Goal: Information Seeking & Learning: Check status

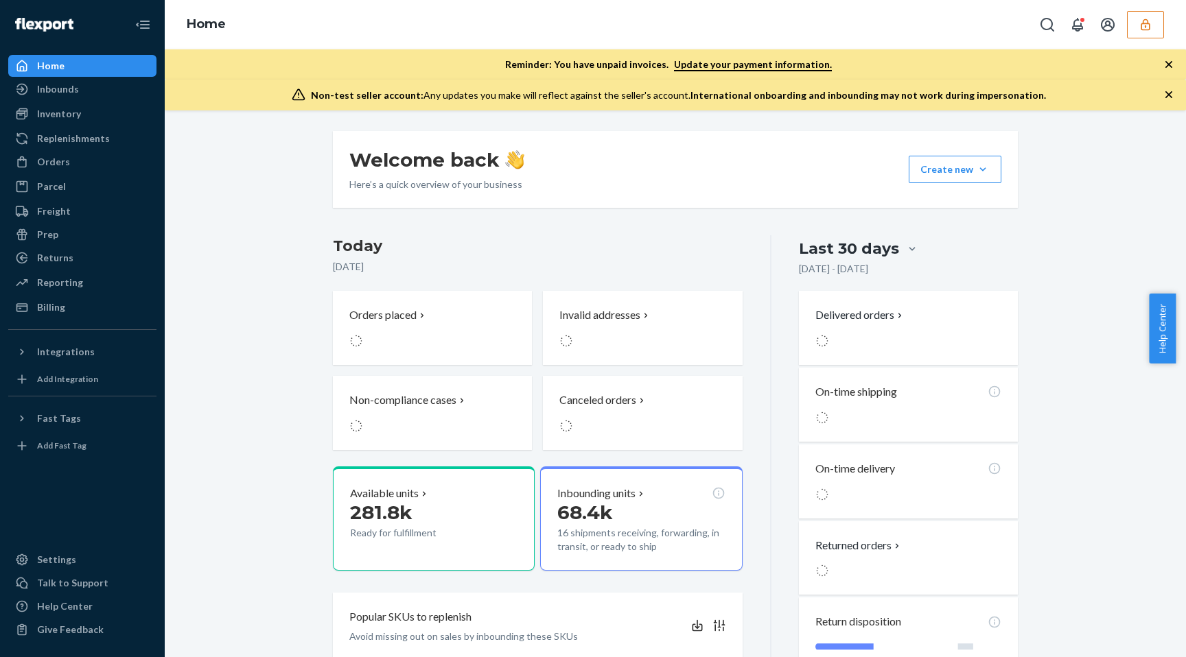
click at [1143, 24] on icon "button" at bounding box center [1145, 25] width 14 height 14
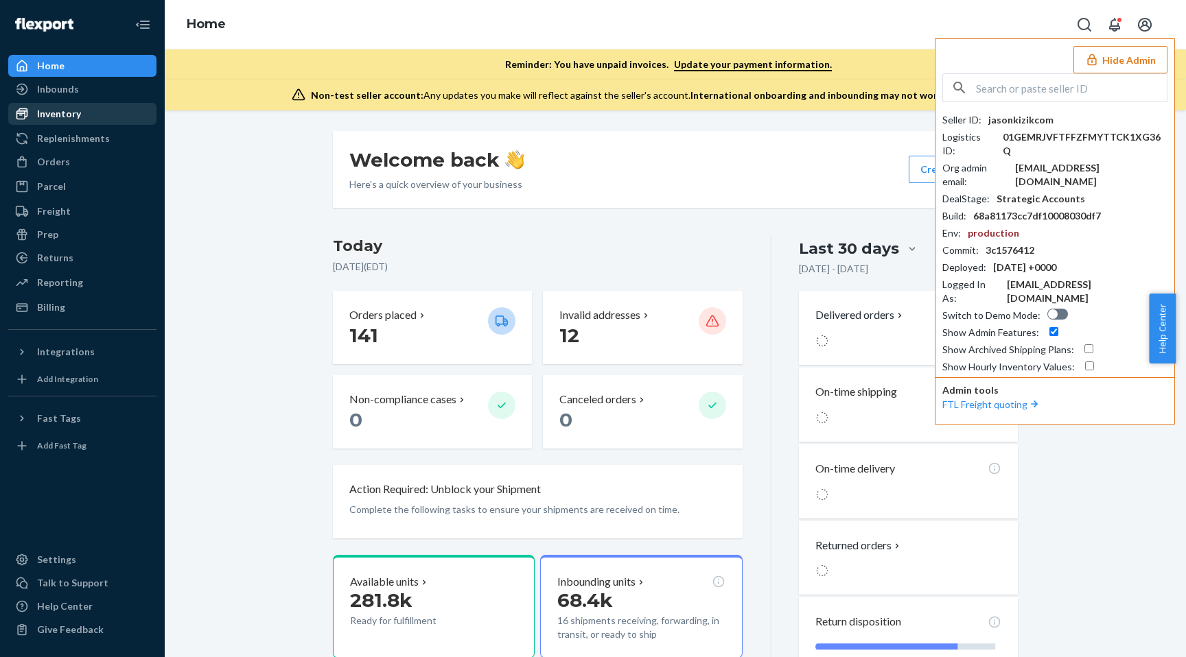
click at [61, 122] on div "Inventory" at bounding box center [82, 113] width 145 height 19
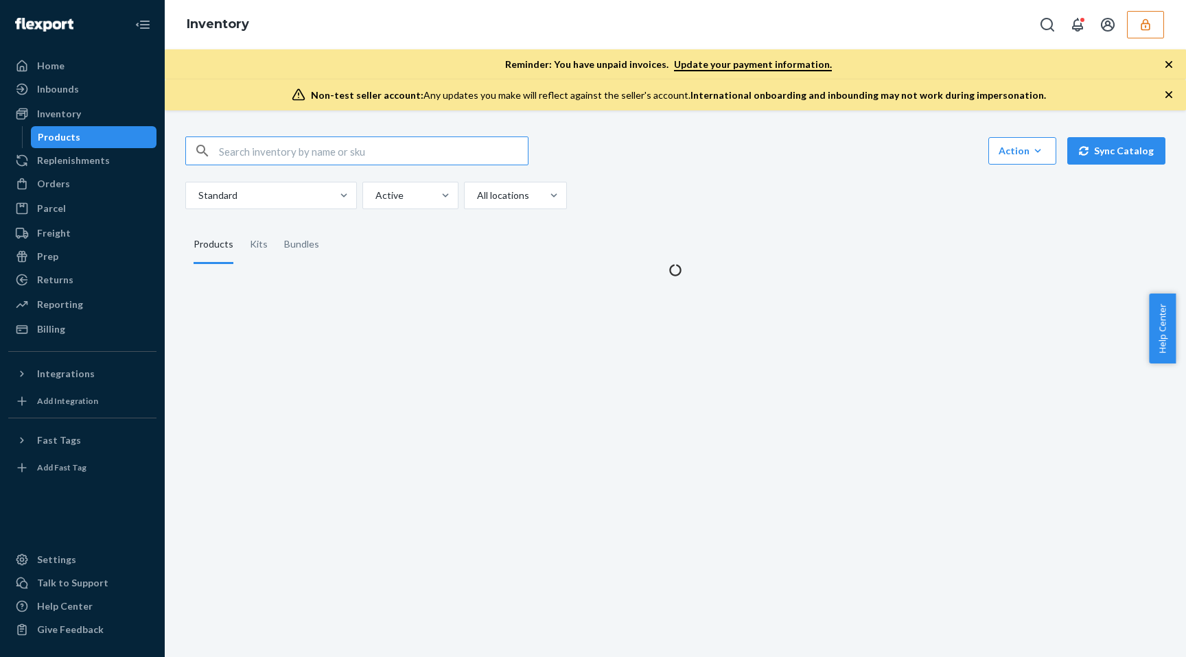
click at [251, 145] on input "text" at bounding box center [373, 150] width 309 height 27
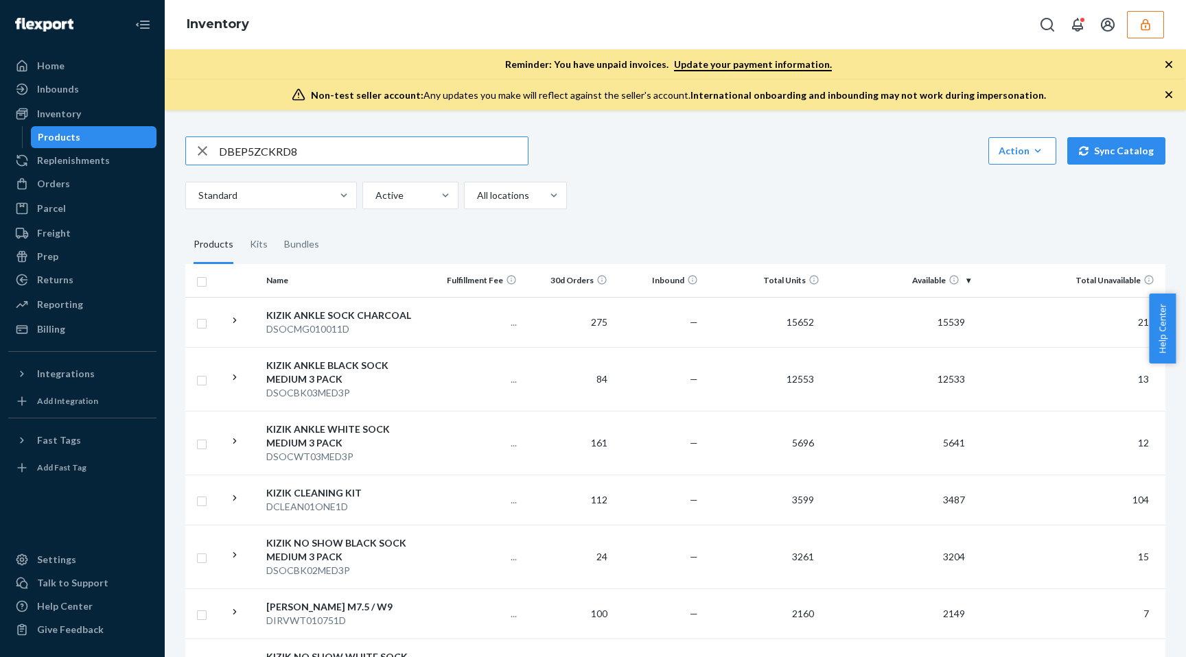
type input "DBEP5ZCKRD8"
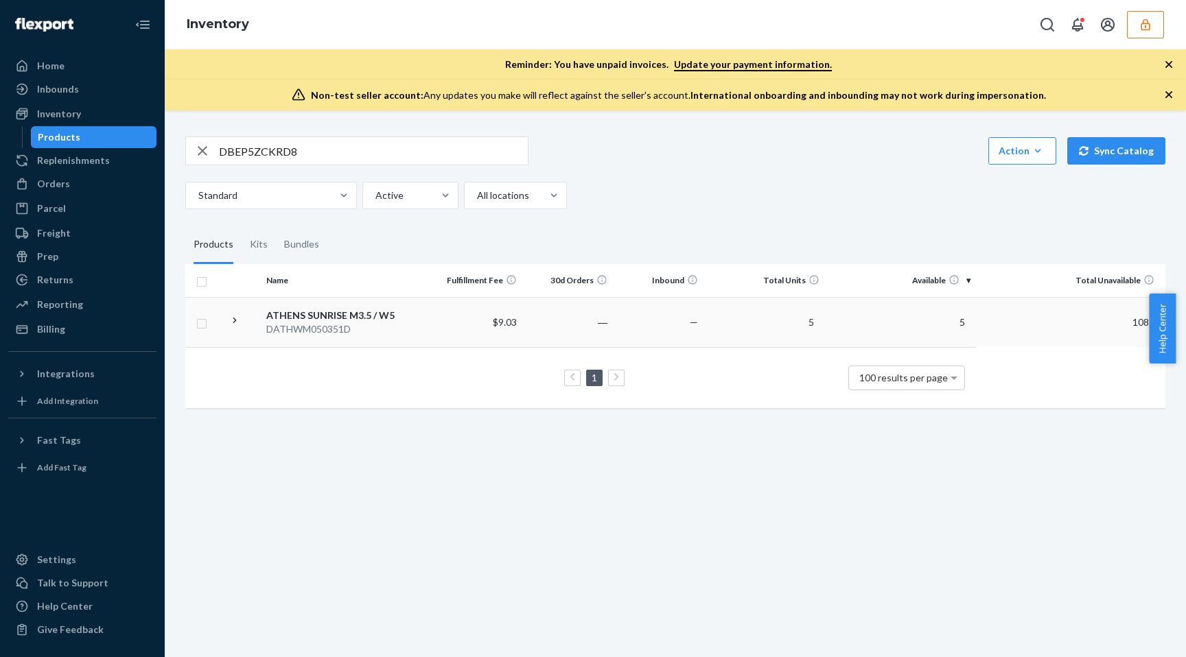
click at [815, 335] on td "5" at bounding box center [763, 322] width 121 height 50
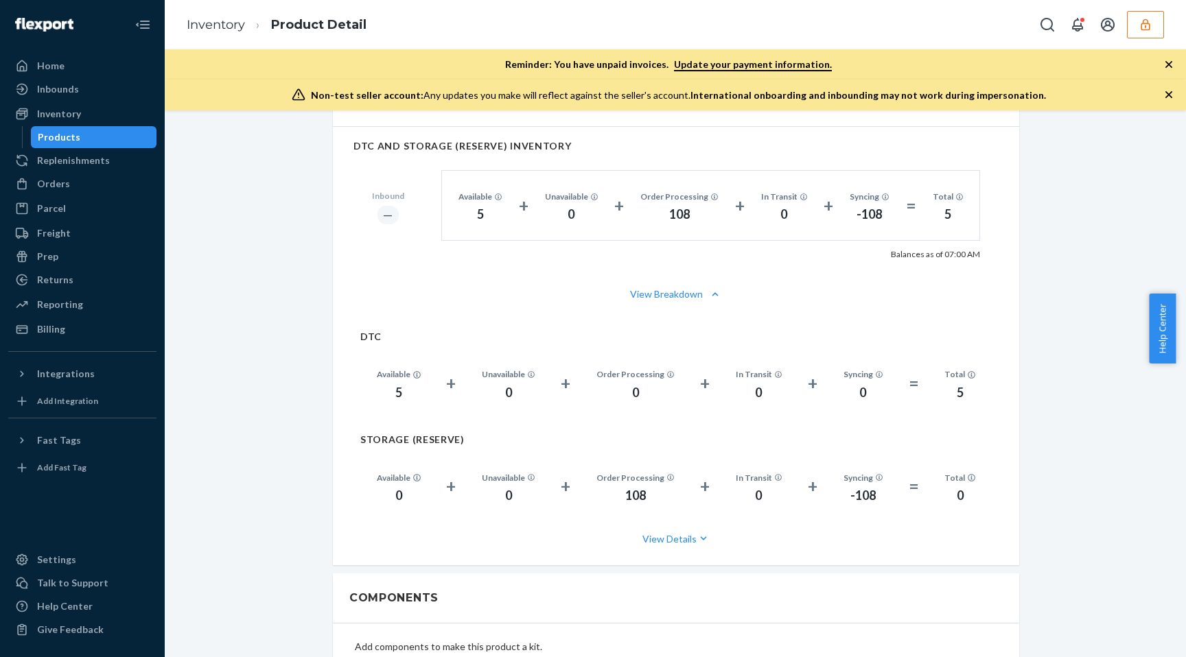
scroll to position [891, 0]
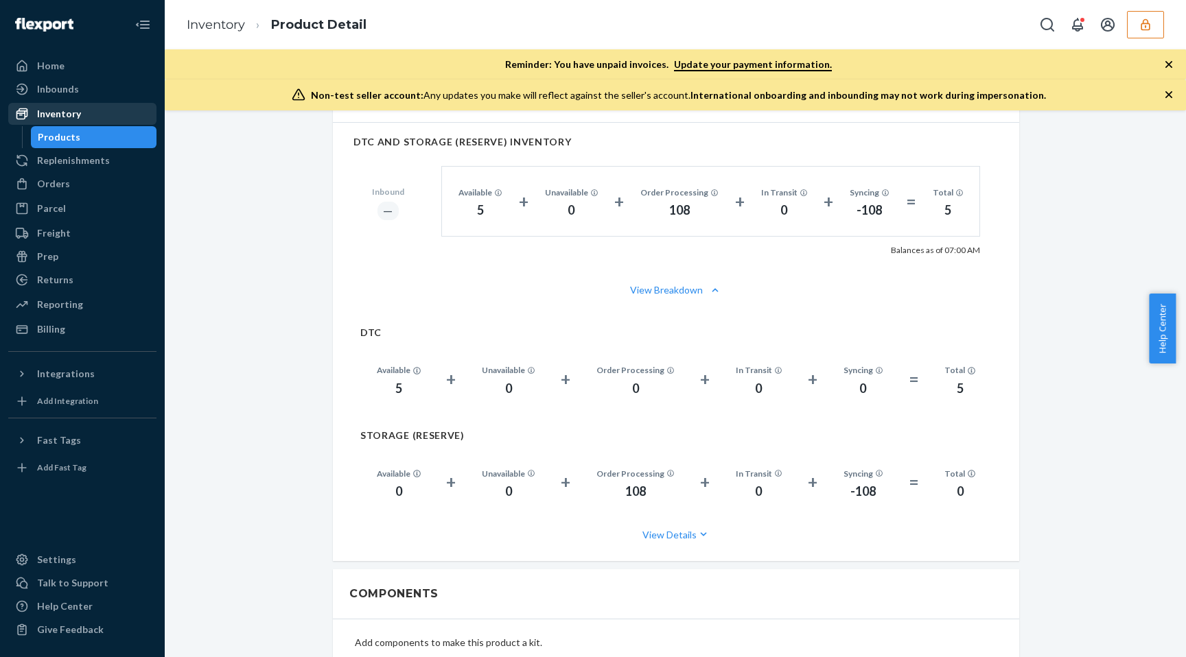
click at [73, 119] on div "Inventory" at bounding box center [59, 114] width 44 height 14
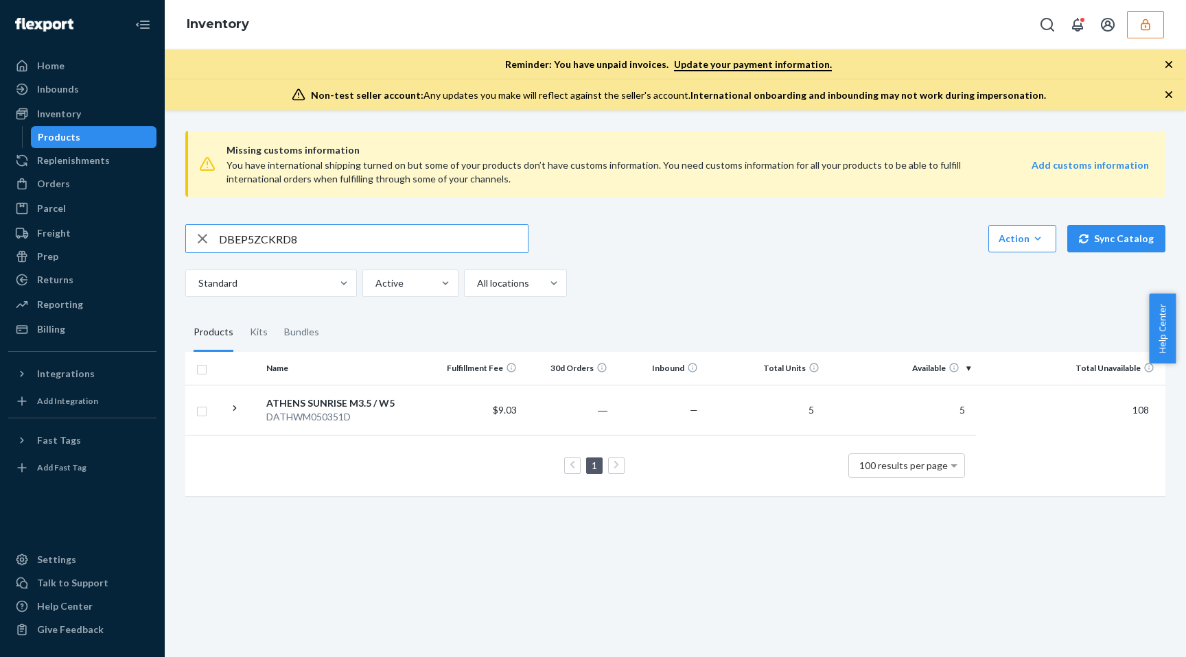
click at [248, 241] on input "DBEP5ZCKRD8" at bounding box center [373, 238] width 309 height 27
type input "D6Z7FCT898X"
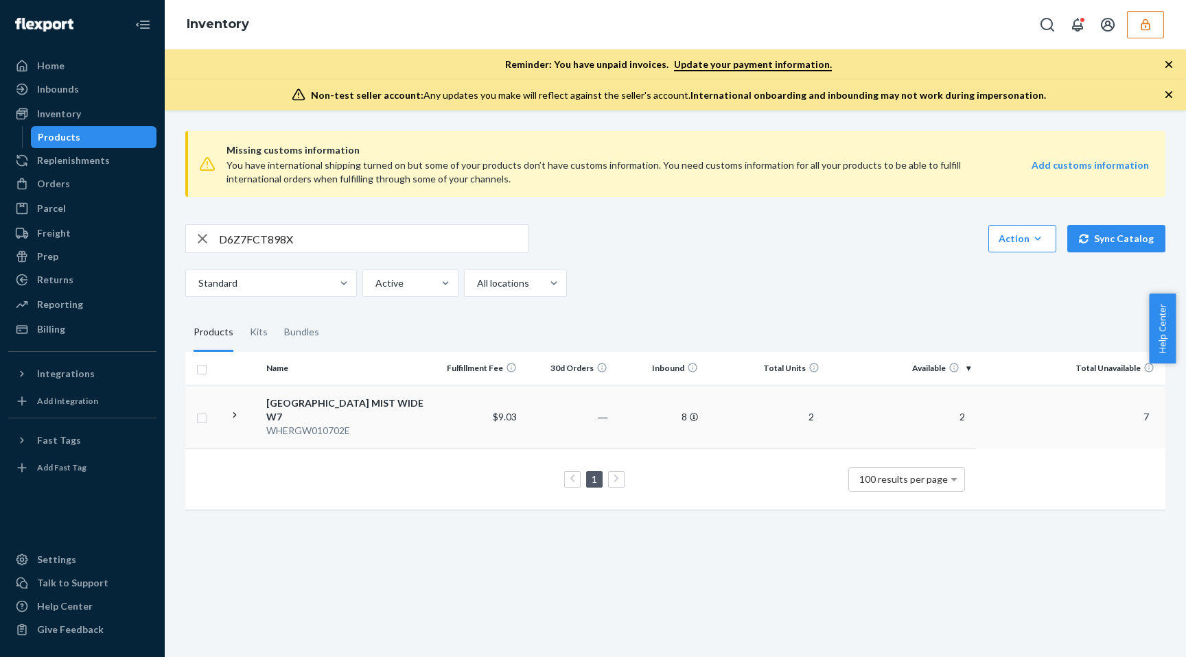
click at [782, 419] on td "2" at bounding box center [763, 417] width 121 height 64
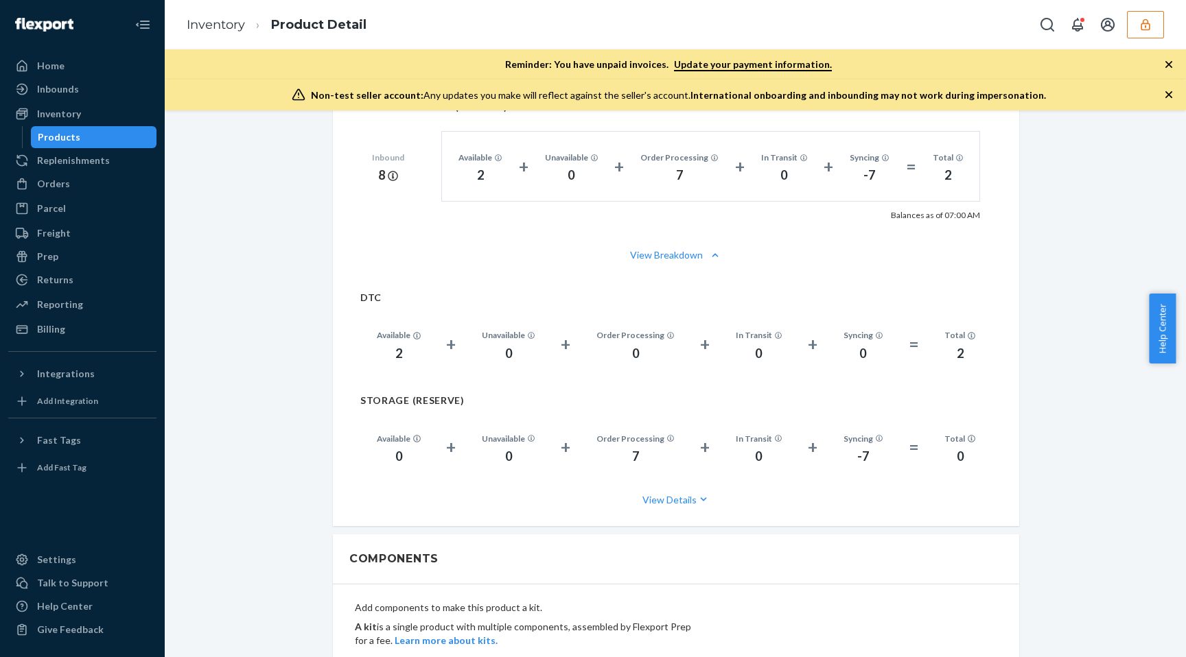
scroll to position [932, 0]
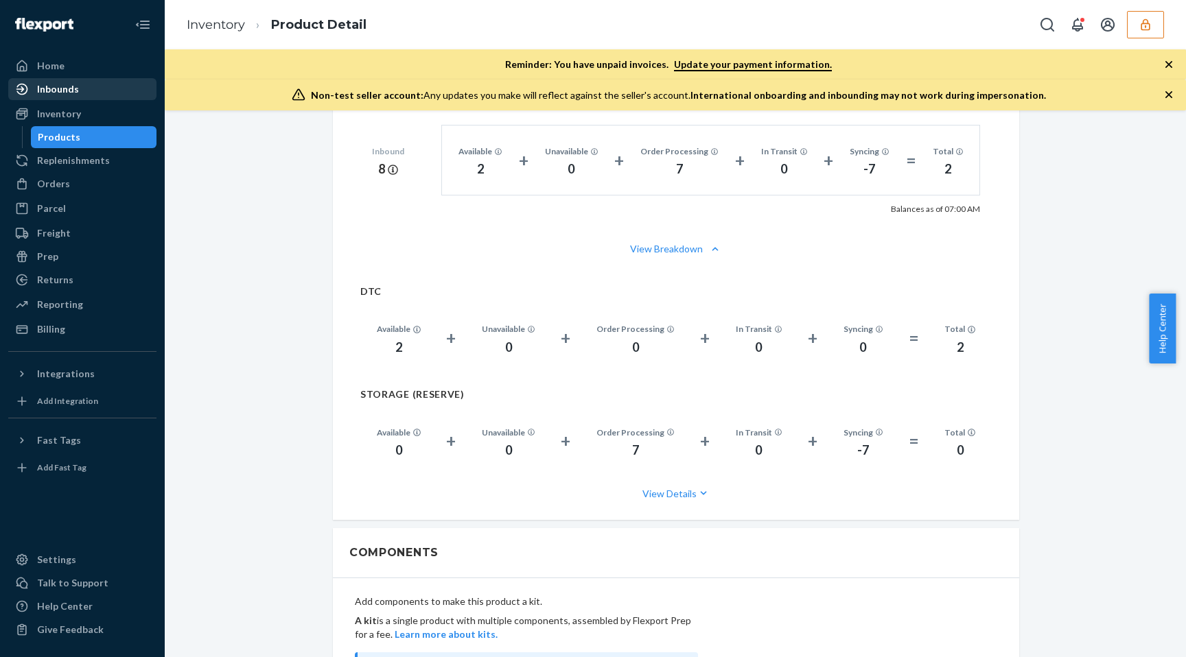
click at [56, 89] on div "Inbounds" at bounding box center [58, 89] width 42 height 14
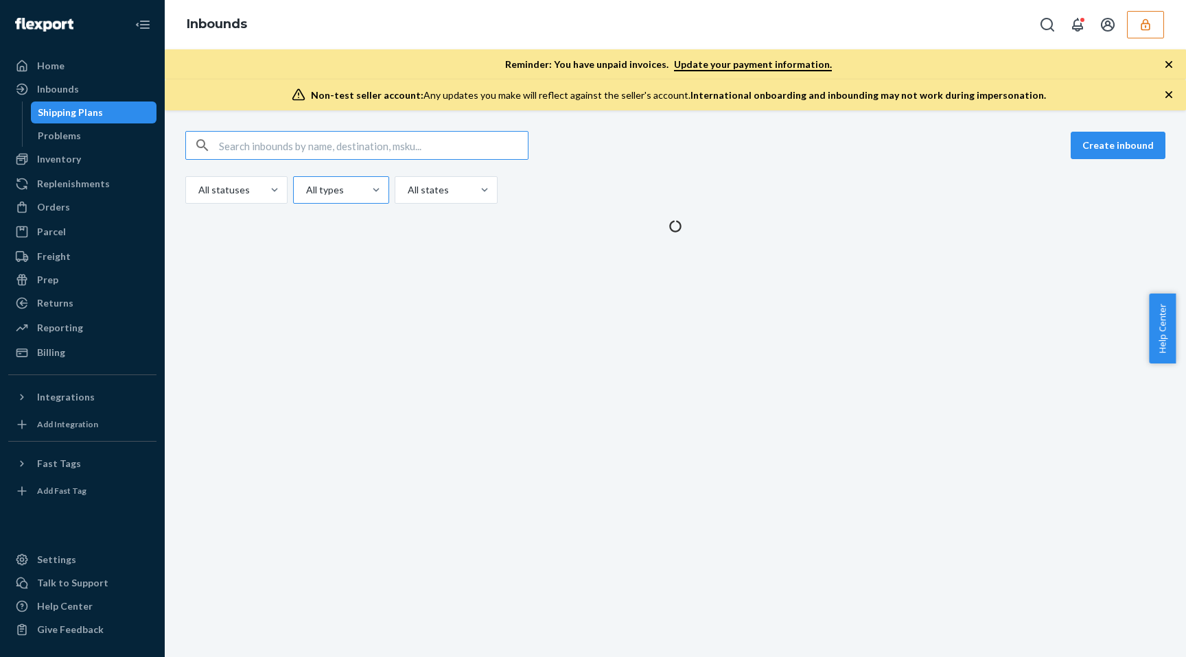
type input "9899465"
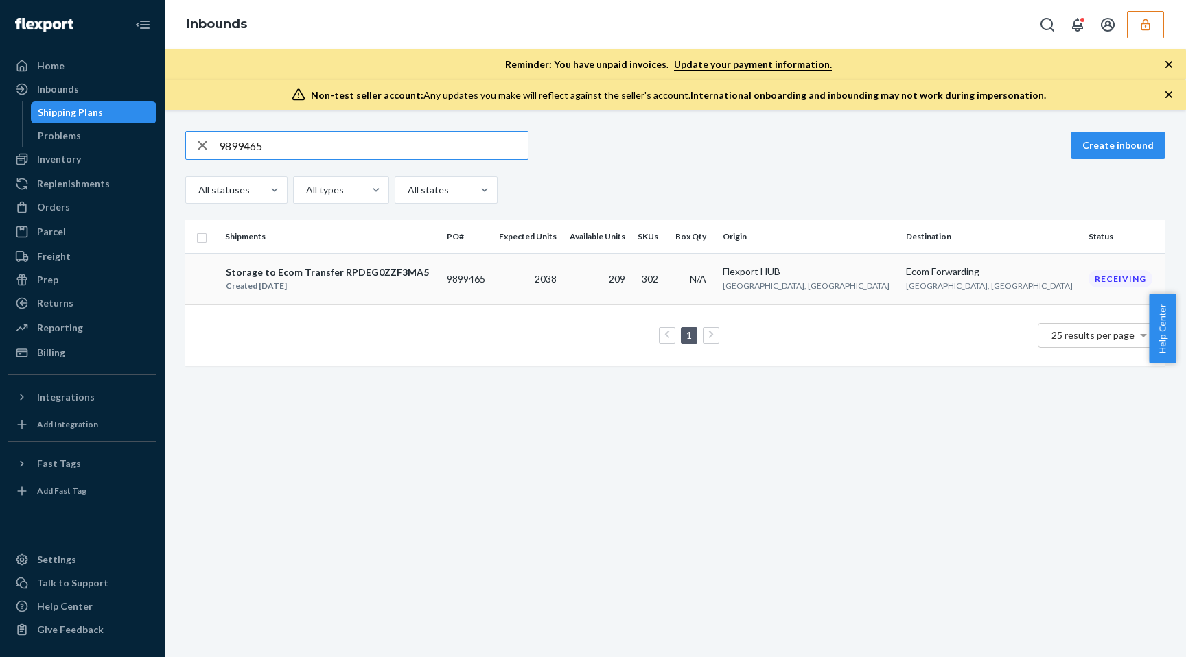
type input "9899465"
click at [563, 257] on td "2038" at bounding box center [527, 278] width 71 height 51
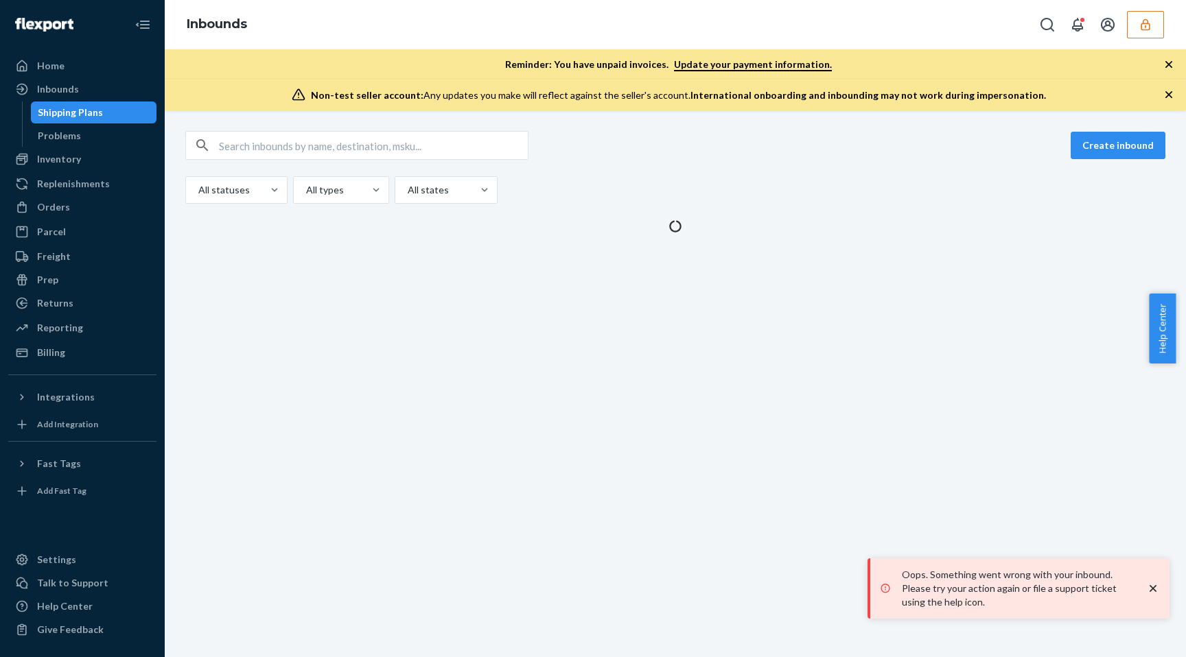
click at [332, 114] on div "Create inbound All statuses All types All states" at bounding box center [675, 383] width 1021 height 547
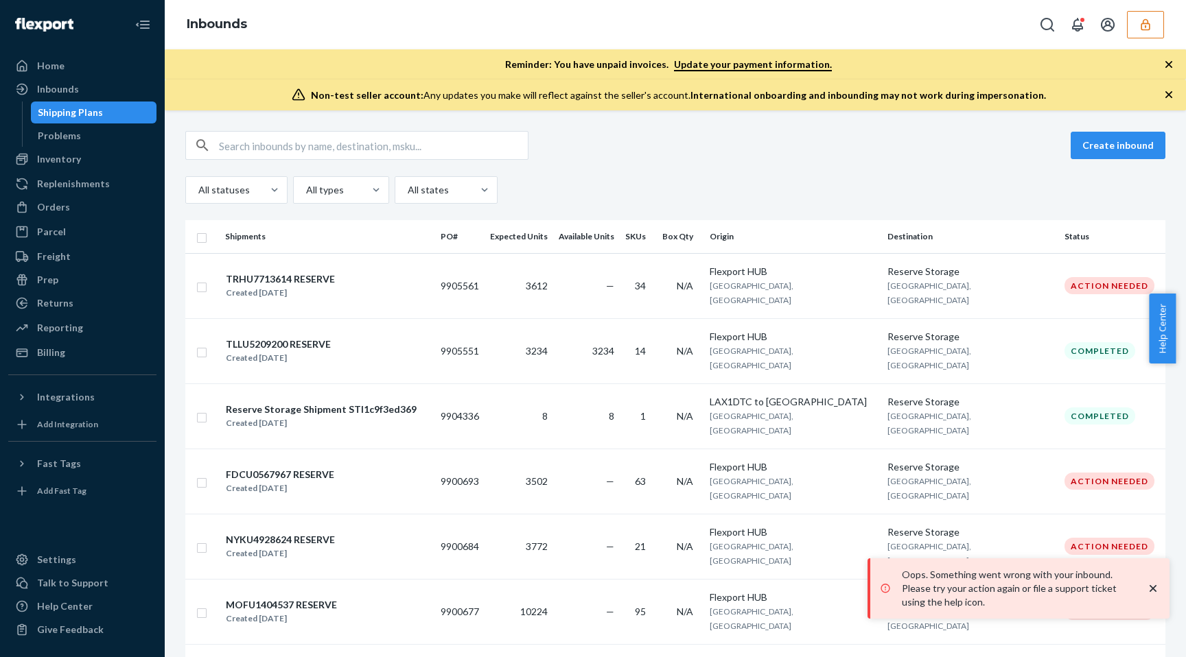
click at [327, 134] on input "text" at bounding box center [373, 145] width 309 height 27
paste input "9899465"
type input "9899465"
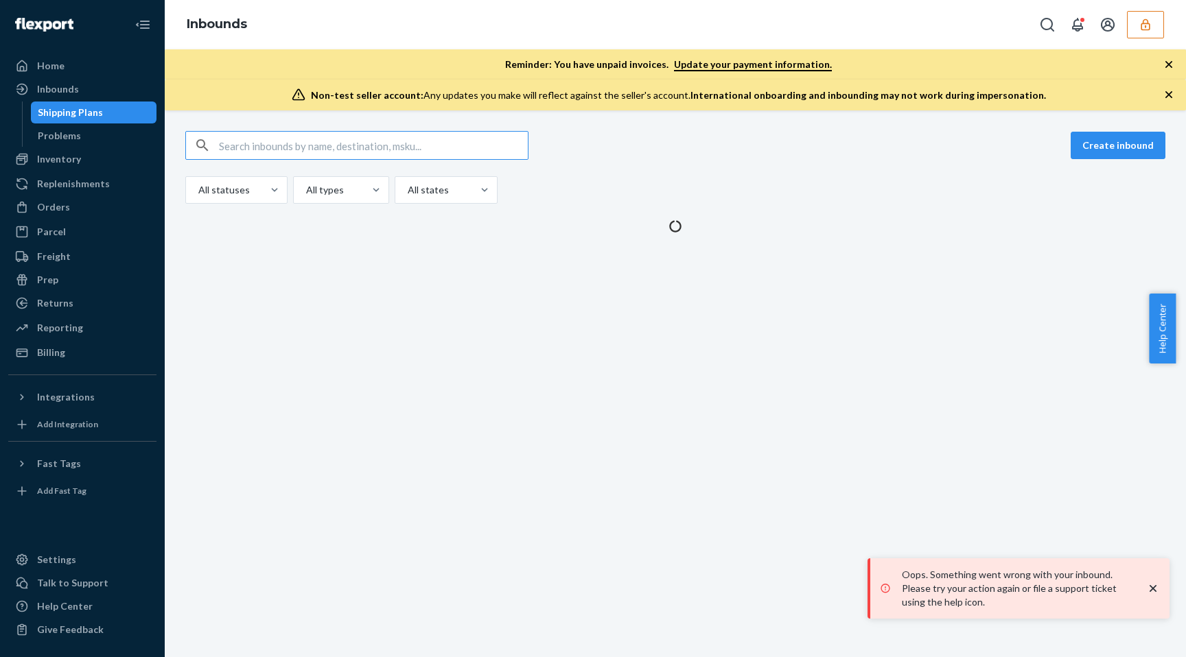
type input "9899465"
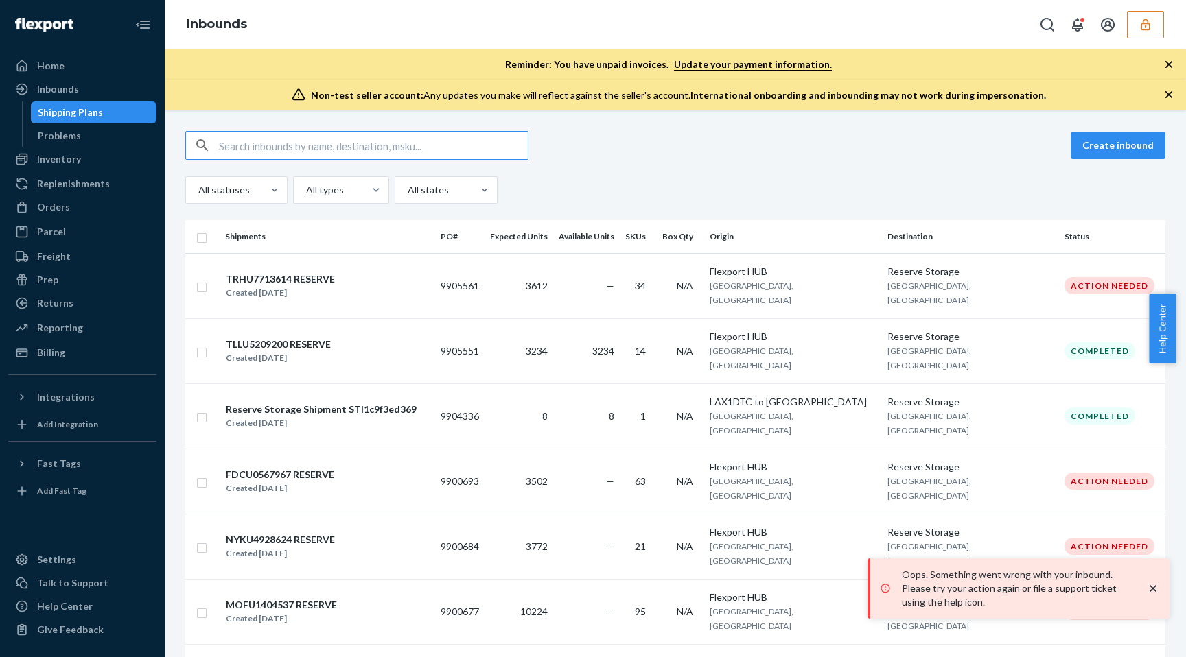
type input "9899465"
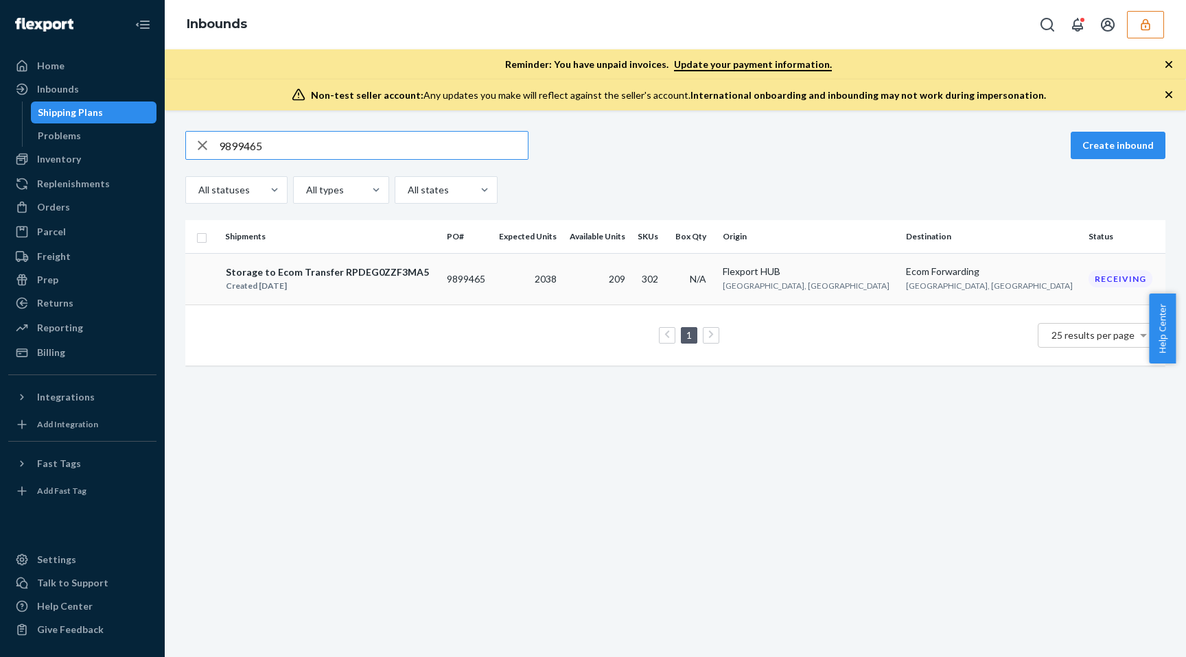
type input "9899465"
click at [80, 153] on div "Inventory" at bounding box center [82, 159] width 145 height 19
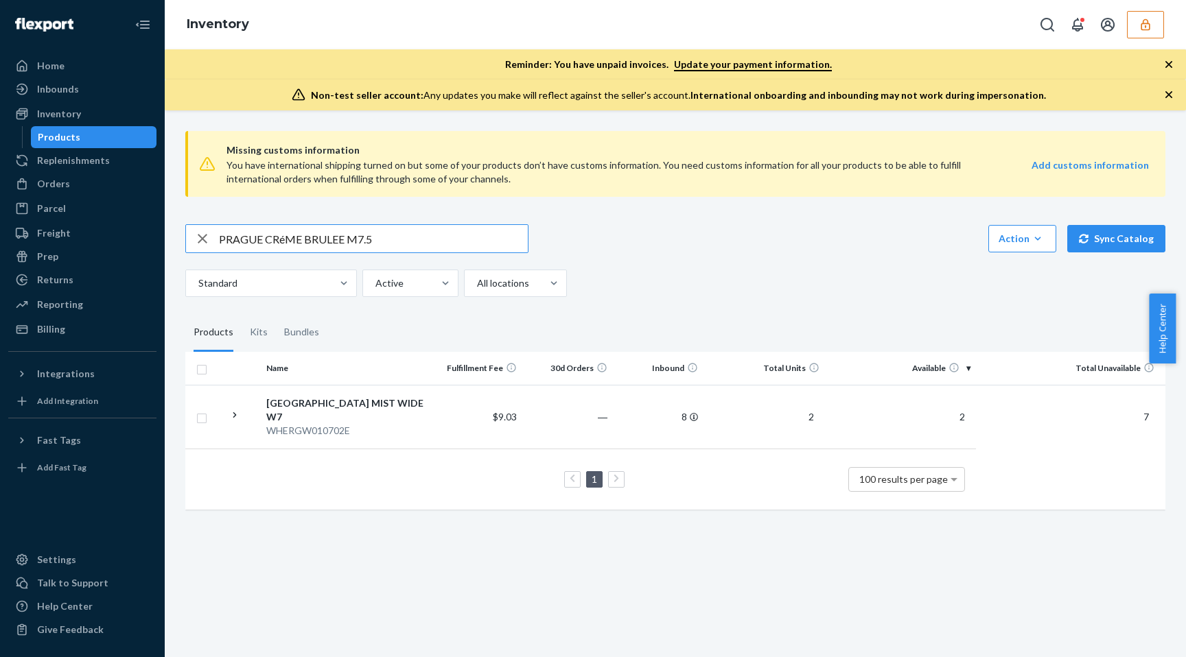
click at [283, 235] on input "PRAGUE CRéME BRULEE M7.5" at bounding box center [373, 238] width 309 height 27
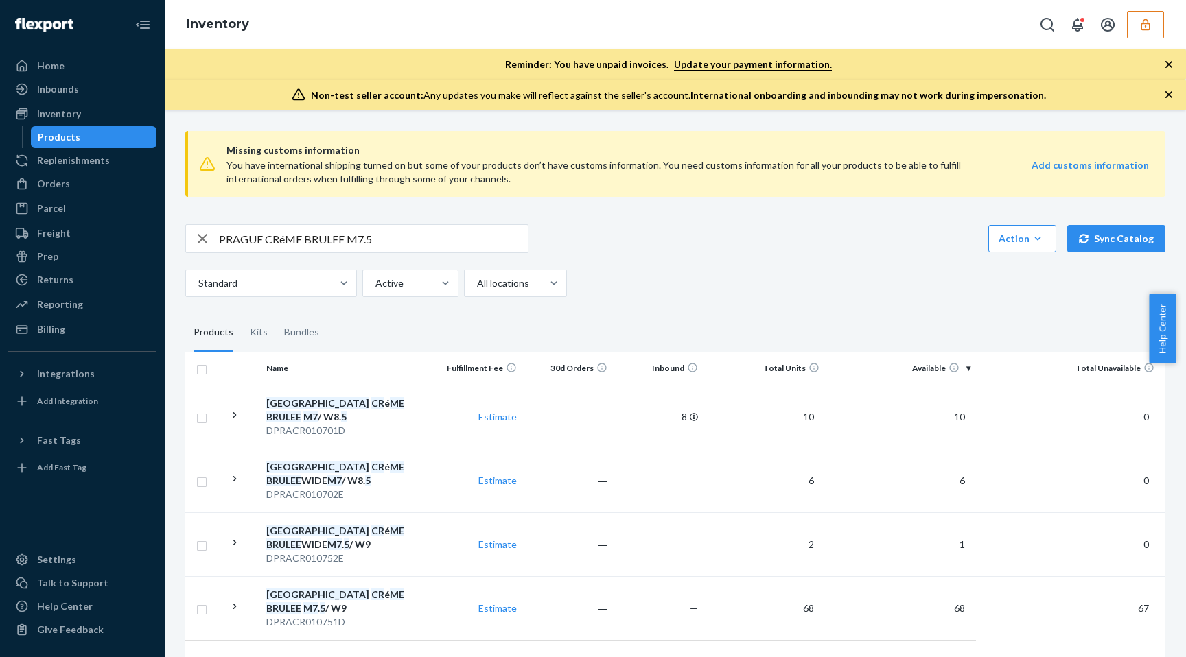
click at [364, 263] on div "PRAGUE CRéME BRULEE M7.5 Action Create product Create kit or bundle Bulk create…" at bounding box center [675, 260] width 980 height 73
click at [358, 242] on input "PRAGUE CRéME BRULEE M7.5" at bounding box center [373, 238] width 309 height 27
paste input "ATHENS BLACK LITTLE KIDS 10"
type input "ATHENS BLACK LITTLE KIDS 10"
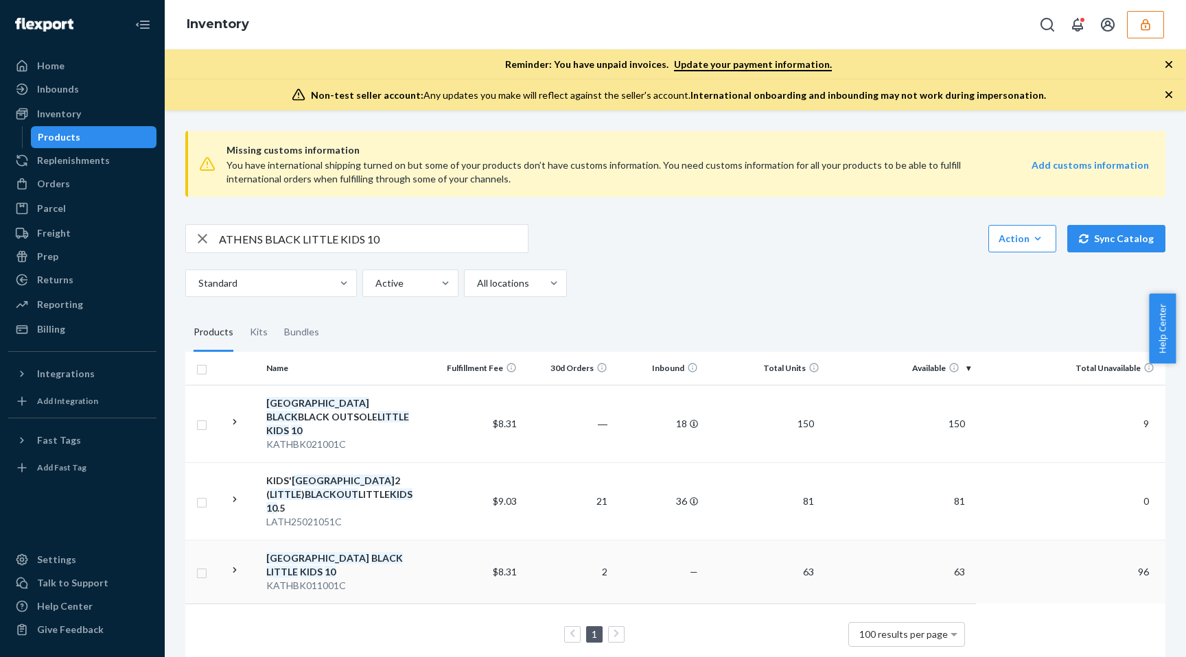
click at [755, 540] on td "63" at bounding box center [763, 572] width 121 height 64
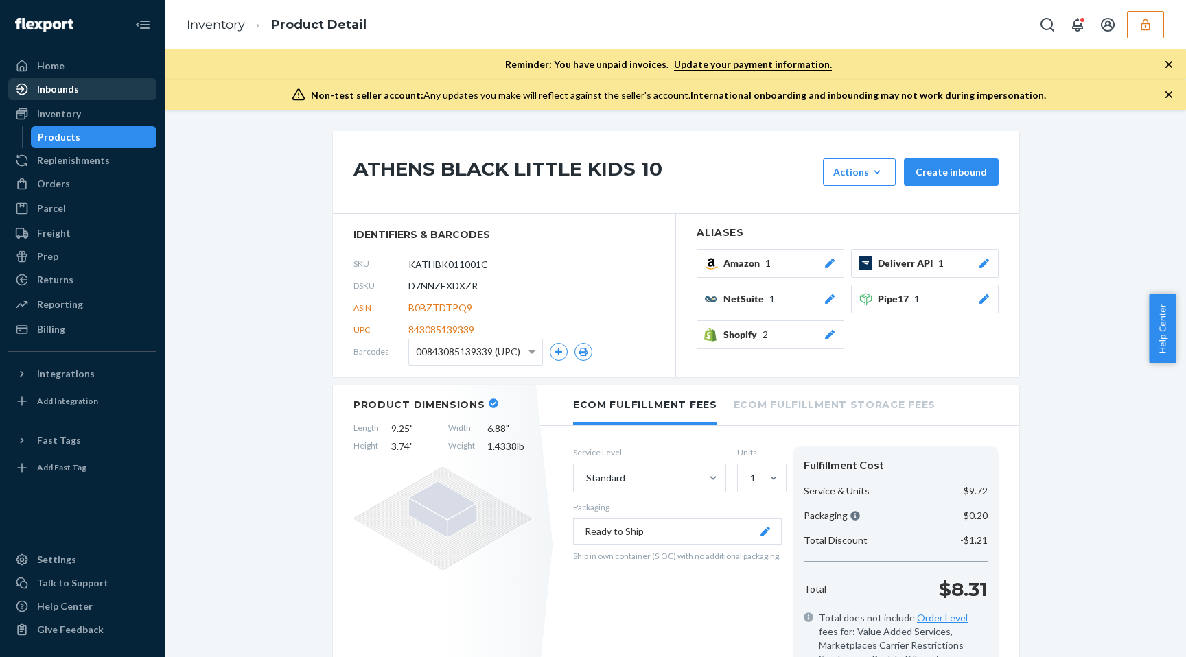
click at [82, 88] on div "Inbounds" at bounding box center [82, 89] width 145 height 19
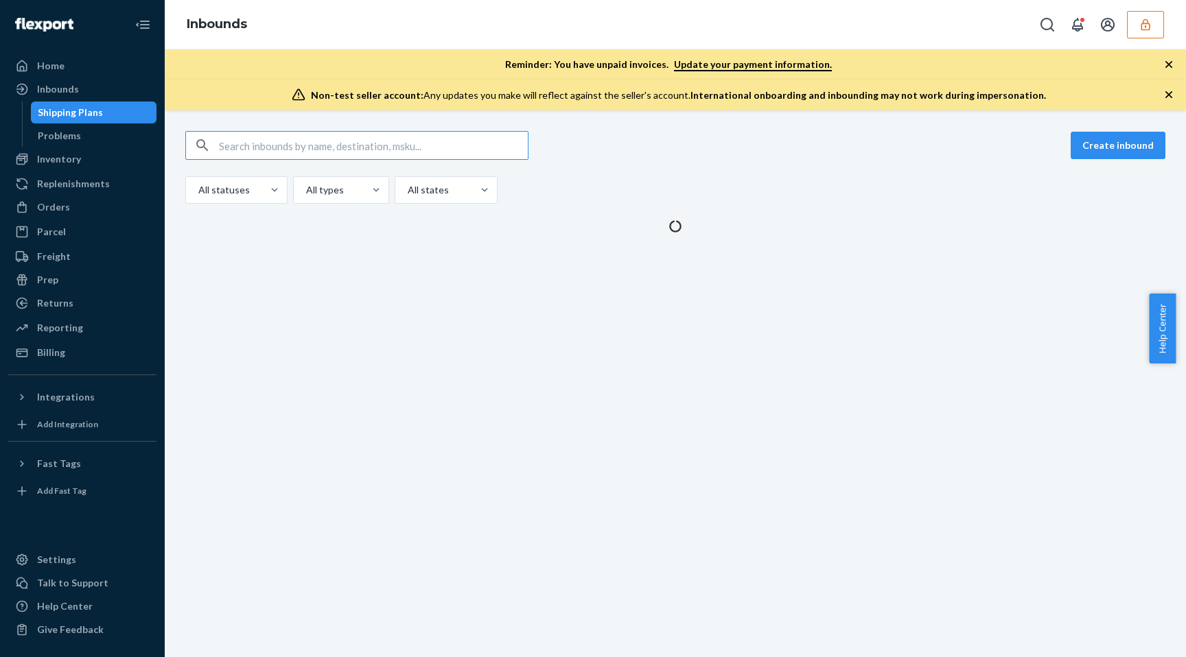
type input "9899465"
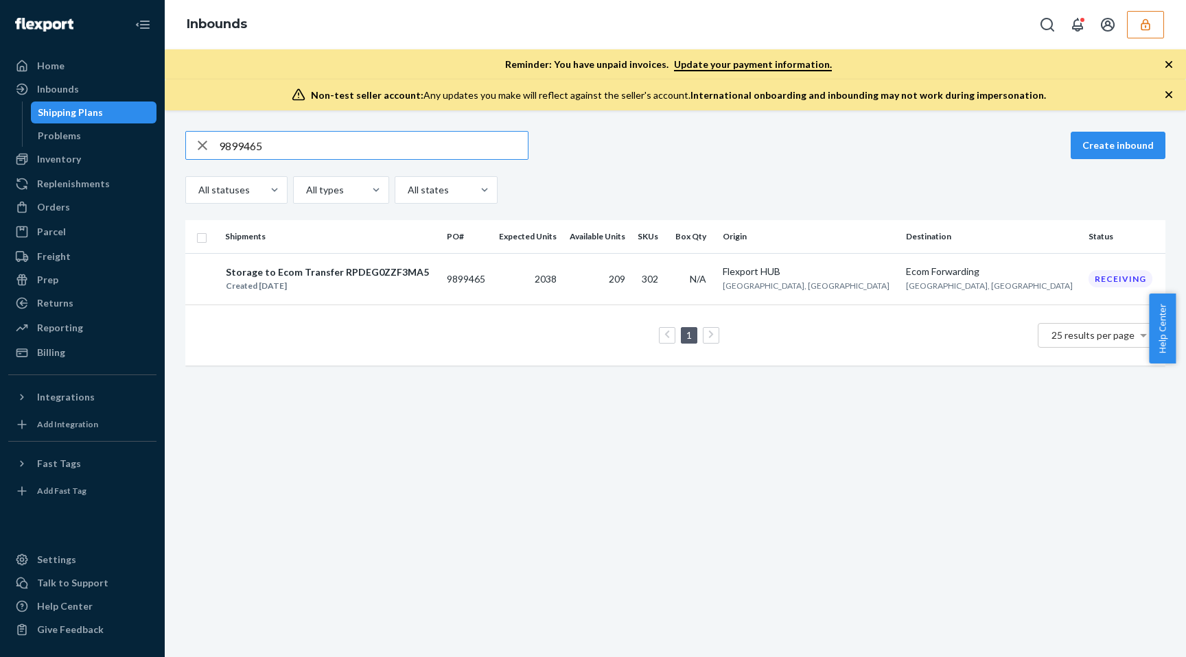
type input "9899465"
click at [91, 165] on div "Inventory" at bounding box center [82, 159] width 145 height 19
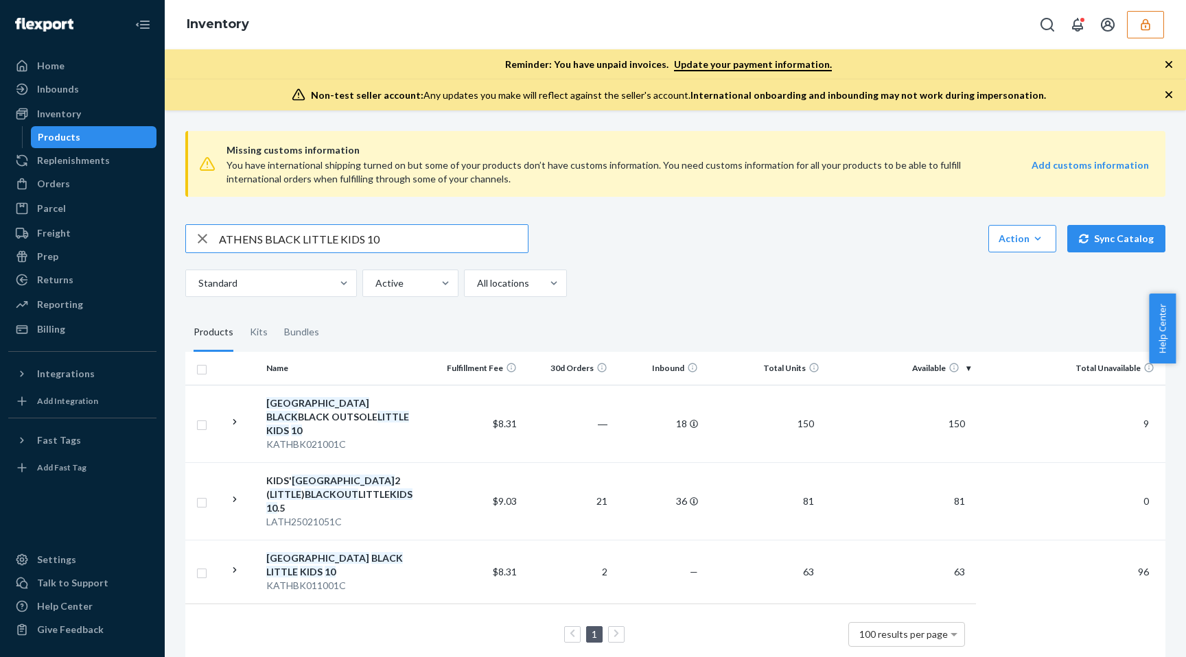
click at [306, 235] on input "ATHENS BLACK LITTLE KIDS 10" at bounding box center [373, 238] width 309 height 27
paste input "SUNRISE M3.5"
type input "ATHENS SUNRISE M3.5"
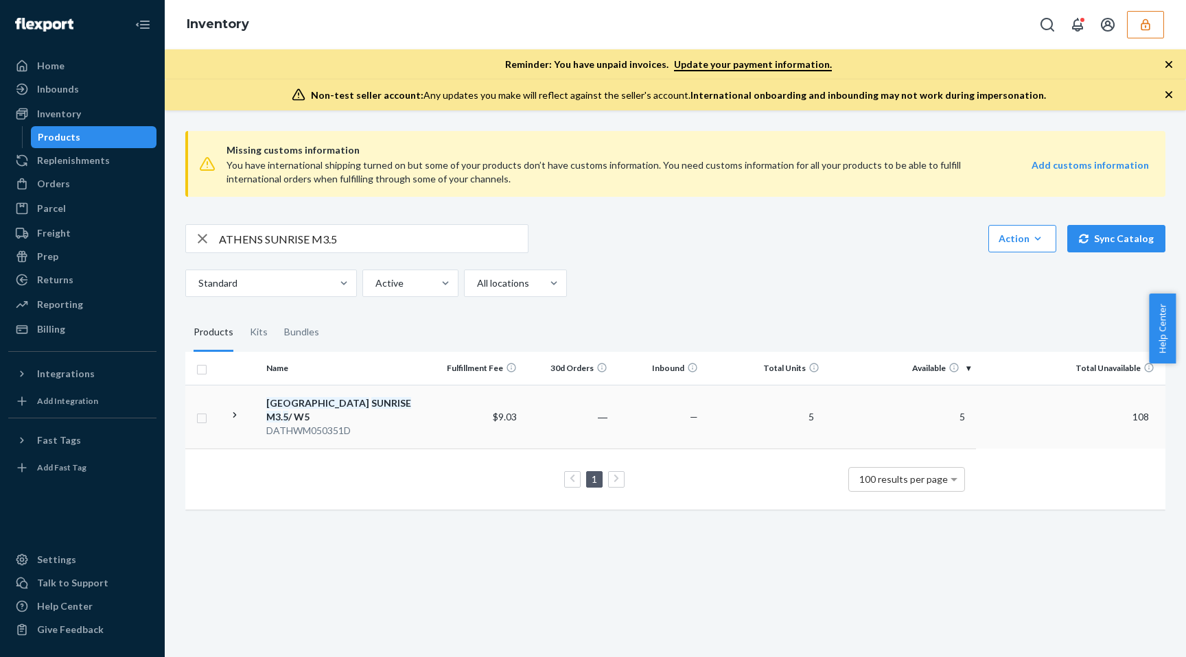
click at [746, 399] on td "5" at bounding box center [763, 417] width 121 height 64
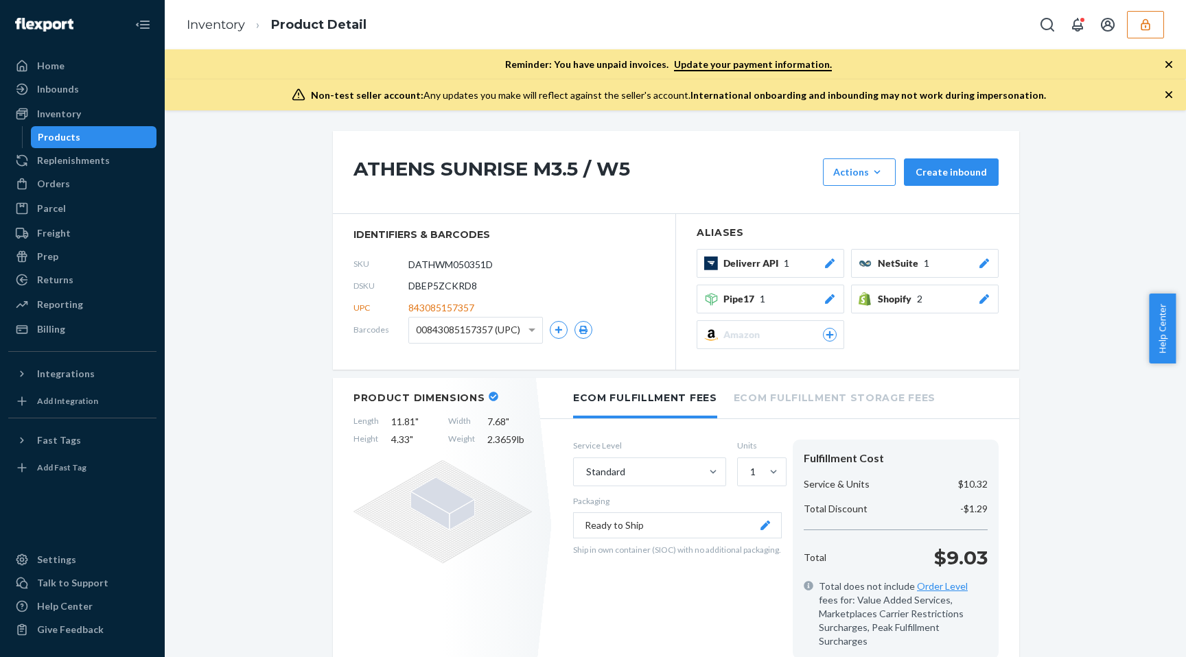
click at [436, 281] on span "DBEP5ZCKRD8" at bounding box center [442, 286] width 69 height 14
copy span "DBEP5ZCKRD8"
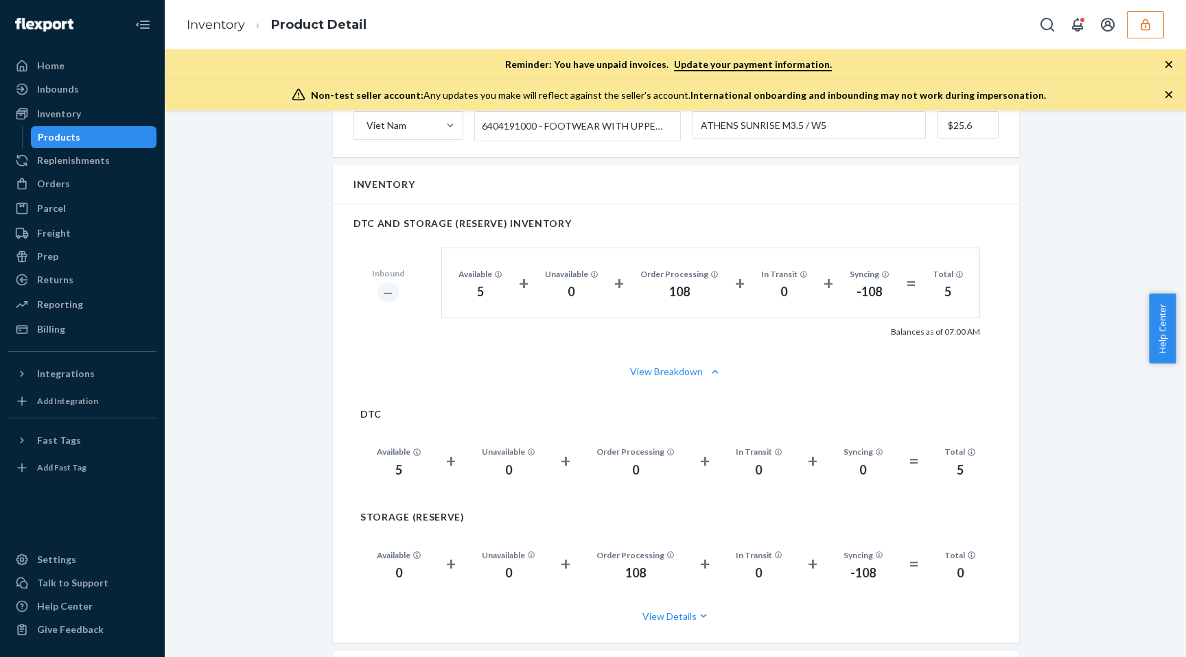
scroll to position [830, 0]
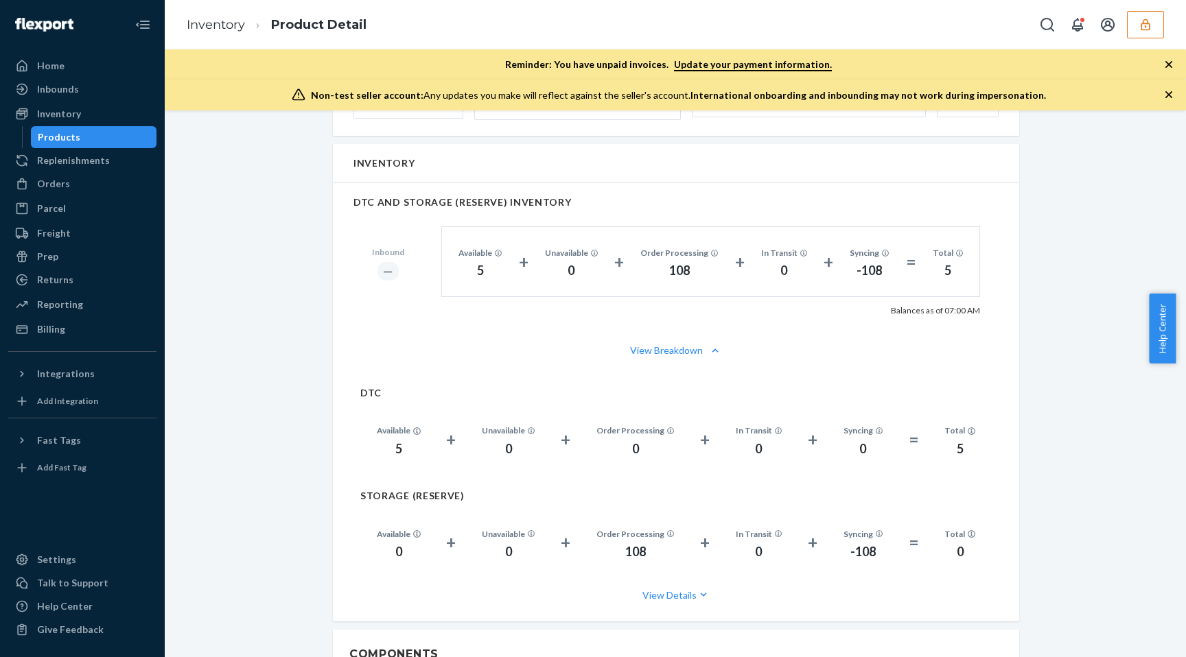
click at [683, 344] on div "View Breakdown" at bounding box center [676, 350] width 686 height 41
click at [683, 344] on button "View Breakdown" at bounding box center [675, 351] width 645 height 14
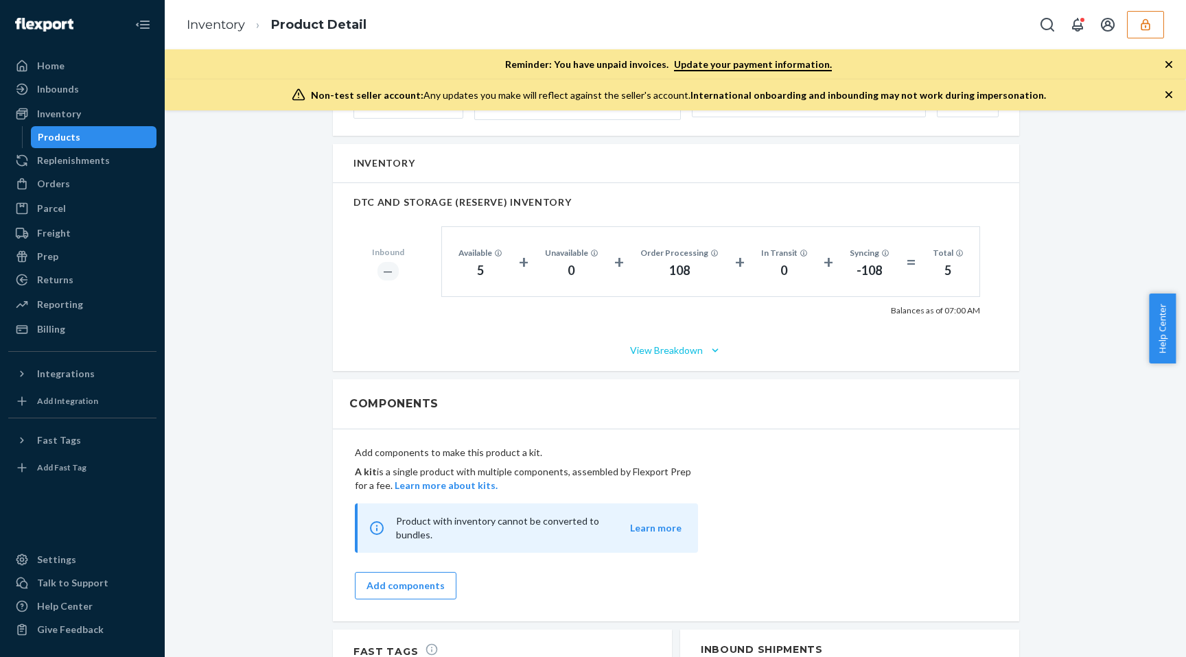
click at [683, 344] on button "View Breakdown" at bounding box center [675, 351] width 645 height 14
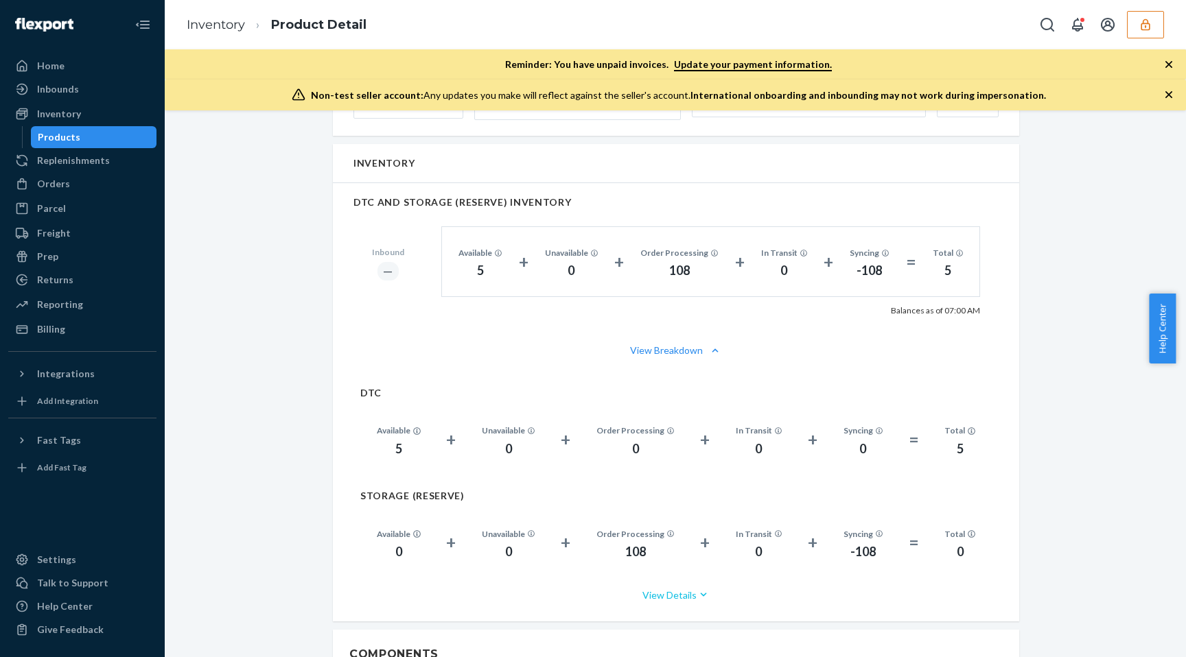
click at [675, 579] on button "View Details" at bounding box center [675, 595] width 631 height 36
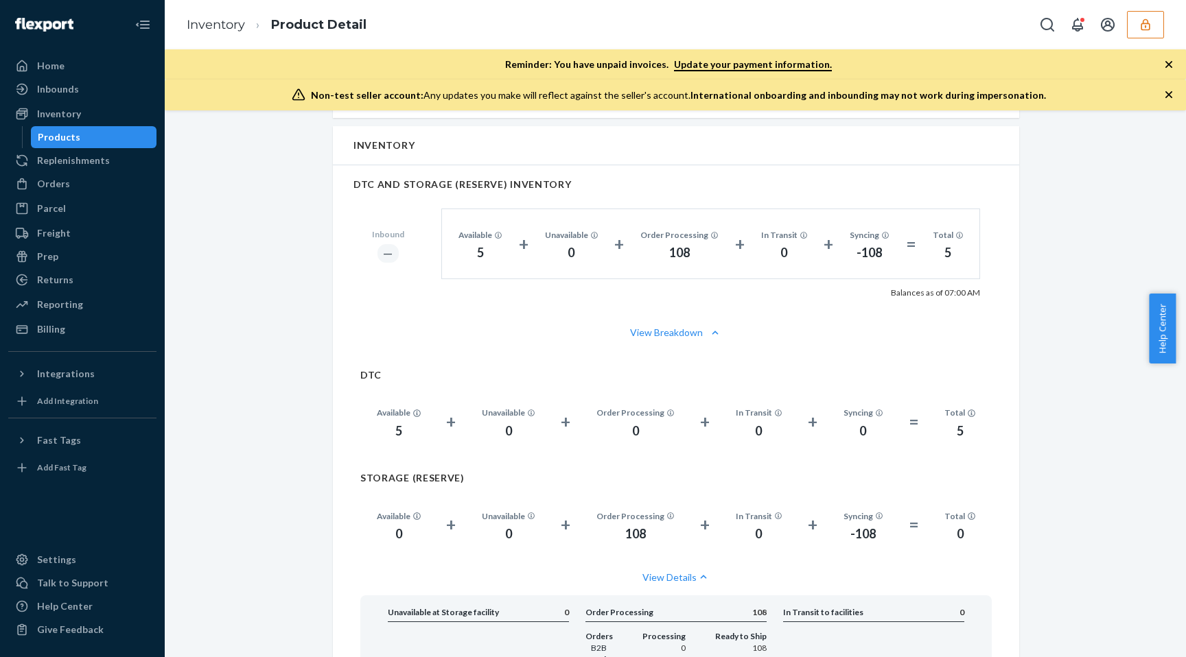
scroll to position [848, 0]
click at [89, 111] on div "Inventory" at bounding box center [82, 113] width 145 height 19
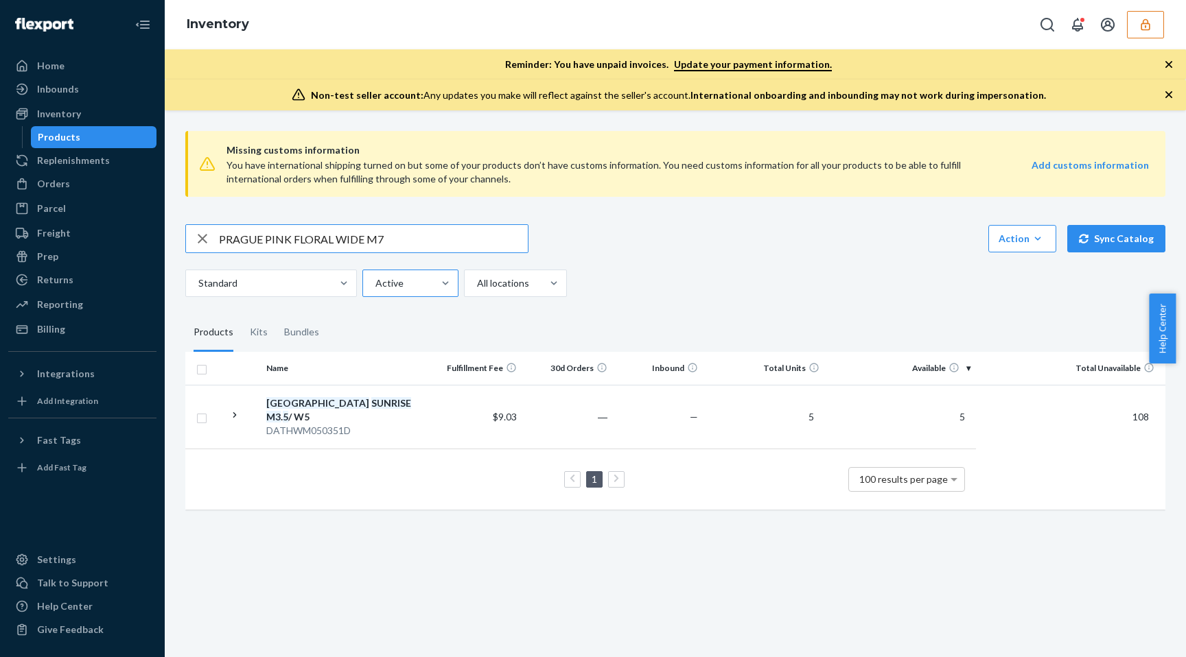
type input "PRAGUE PINK FLORAL WIDE M7"
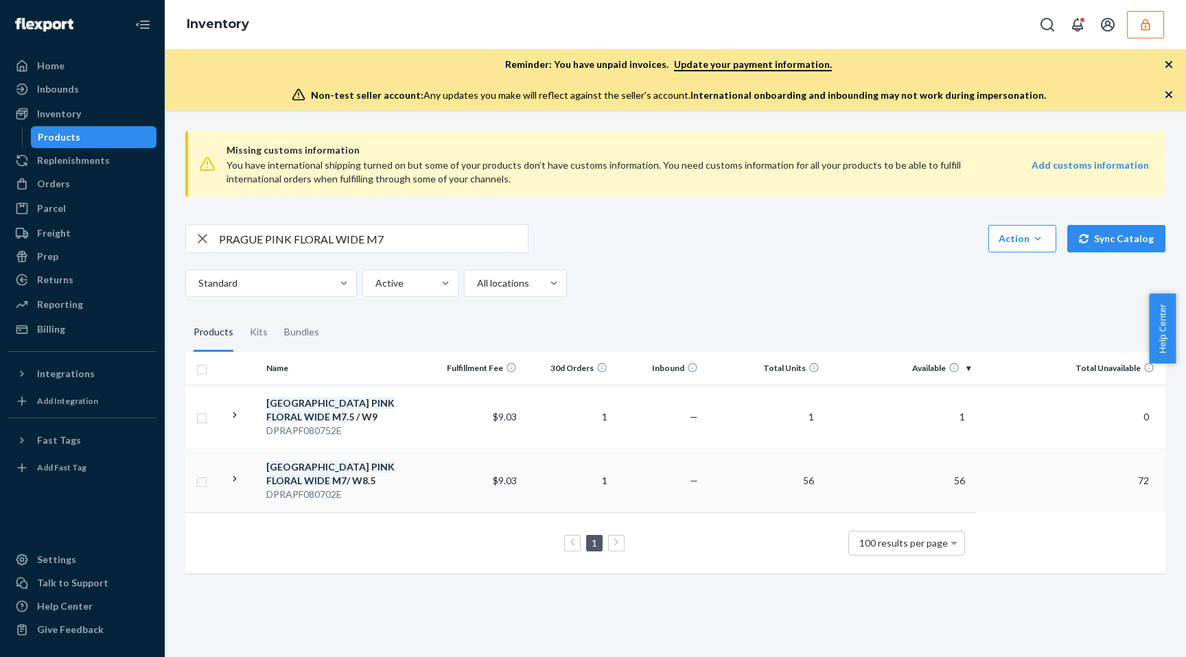
click at [770, 483] on td "56" at bounding box center [763, 481] width 121 height 64
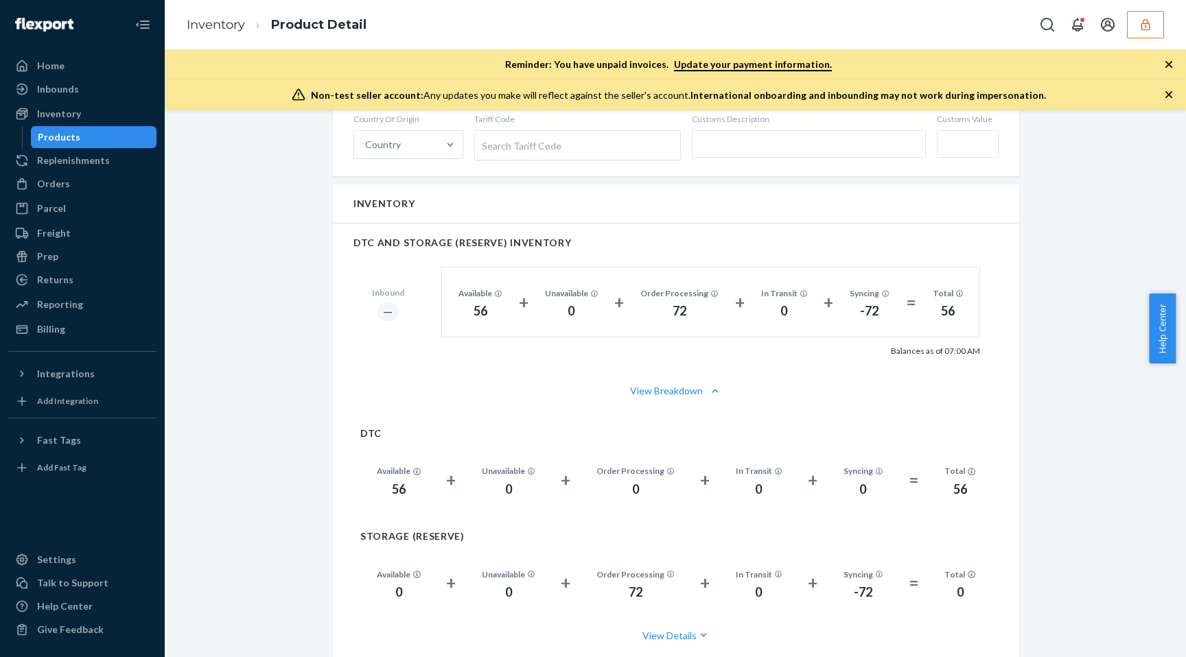
scroll to position [917, 0]
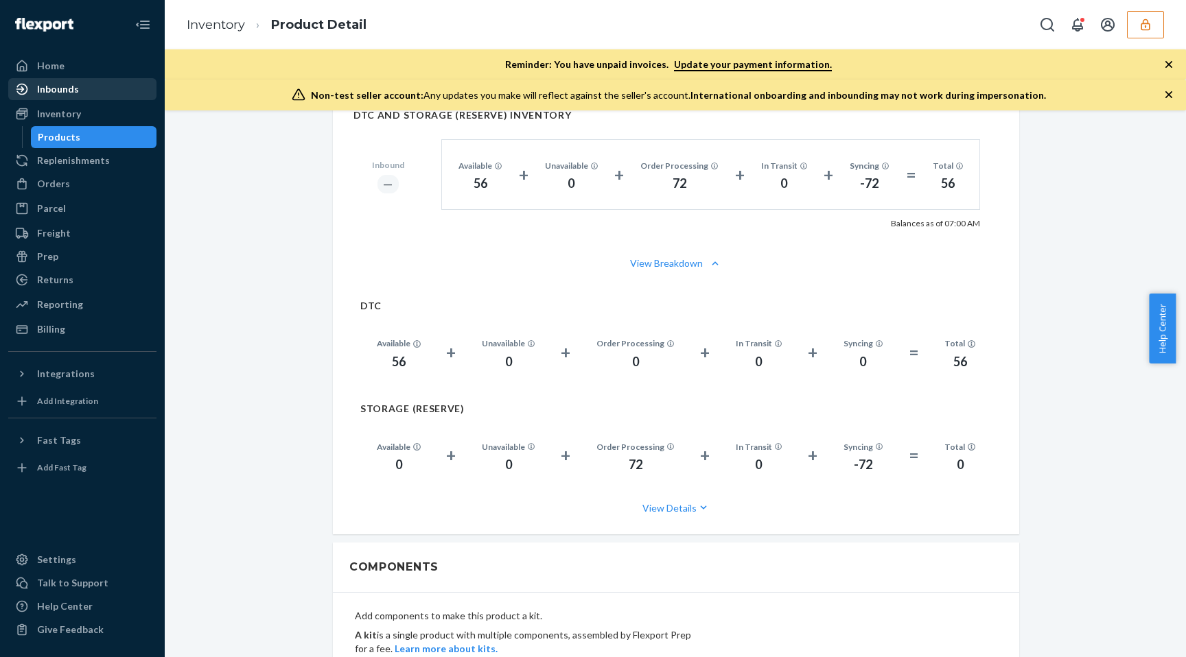
click at [78, 96] on div "Inbounds" at bounding box center [82, 89] width 145 height 19
